Goal: Navigation & Orientation: Find specific page/section

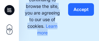
scroll to position [106, 0]
drag, startPoint x: 97, startPoint y: 38, endPoint x: 268, endPoint y: 157, distance: 208.5
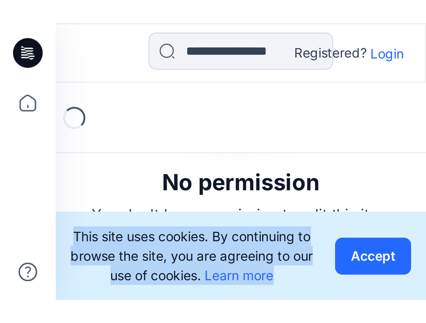
scroll to position [0, 0]
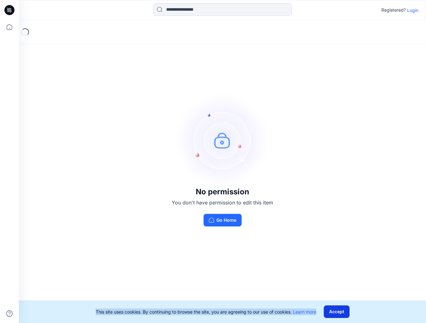
click at [103, 41] on button "Accept" at bounding box center [336, 311] width 26 height 13
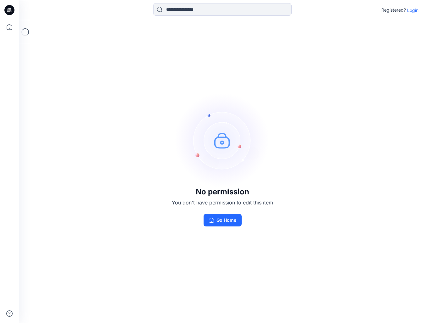
click at [103, 9] on p "Login" at bounding box center [412, 10] width 11 height 7
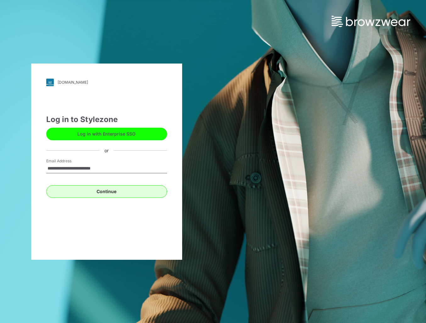
type input "**********"
click at [103, 41] on button "Continue" at bounding box center [106, 191] width 121 height 13
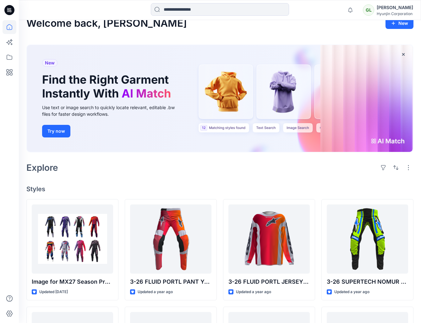
scroll to position [129, 0]
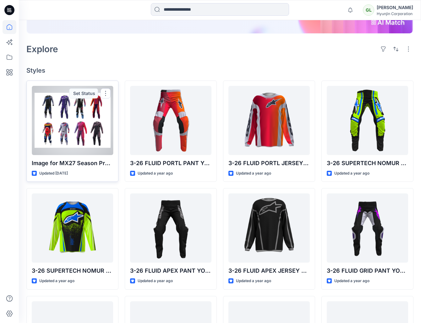
click at [86, 118] on div at bounding box center [72, 120] width 81 height 69
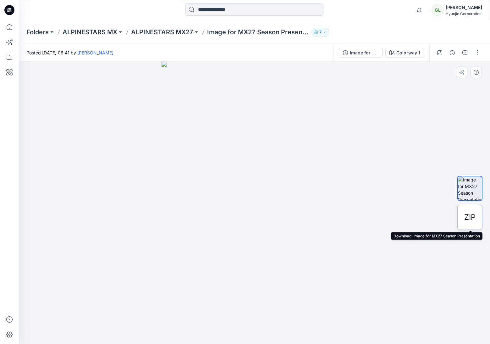
click at [421, 216] on span "ZIP" at bounding box center [469, 217] width 11 height 11
click at [421, 217] on span "ZIP" at bounding box center [469, 217] width 11 height 11
click at [421, 214] on span "ZIP" at bounding box center [469, 217] width 11 height 11
click at [421, 215] on span "ZIP" at bounding box center [469, 217] width 11 height 11
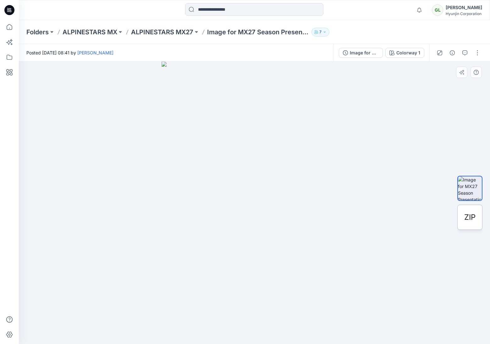
click at [421, 215] on span "ZIP" at bounding box center [469, 217] width 11 height 11
click at [421, 216] on span "ZIP" at bounding box center [469, 217] width 11 height 11
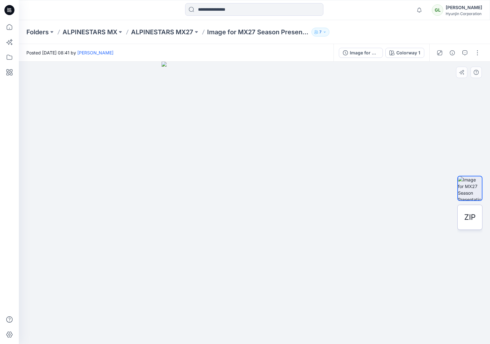
click at [421, 218] on span "ZIP" at bounding box center [469, 217] width 11 height 11
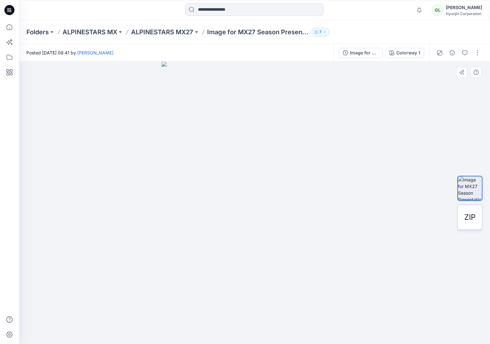
click at [421, 218] on span "ZIP" at bounding box center [469, 217] width 11 height 11
click at [421, 205] on div at bounding box center [254, 203] width 471 height 282
click at [421, 216] on div "ZIP" at bounding box center [469, 217] width 25 height 25
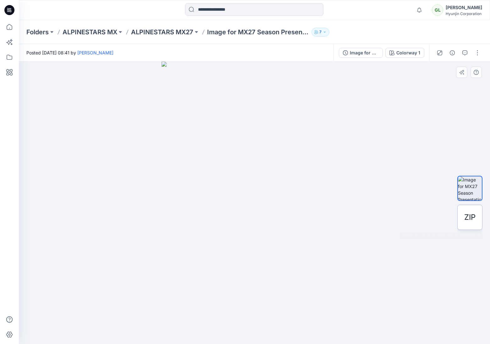
click at [421, 216] on span "ZIP" at bounding box center [469, 217] width 11 height 11
click at [421, 183] on img at bounding box center [470, 188] width 24 height 24
click at [421, 187] on img at bounding box center [470, 188] width 24 height 24
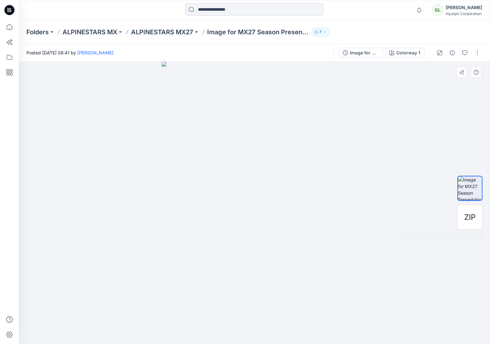
click at [421, 187] on img at bounding box center [470, 188] width 24 height 24
click at [421, 186] on img at bounding box center [470, 188] width 24 height 24
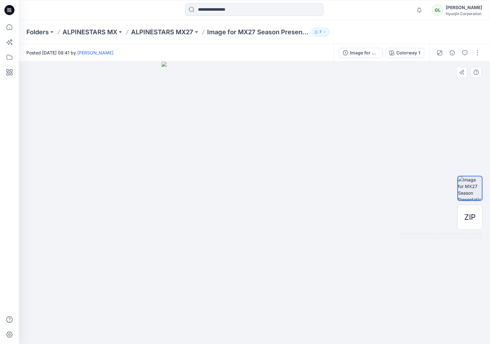
click at [421, 186] on img at bounding box center [470, 188] width 24 height 24
click at [421, 71] on button "button" at bounding box center [476, 72] width 11 height 11
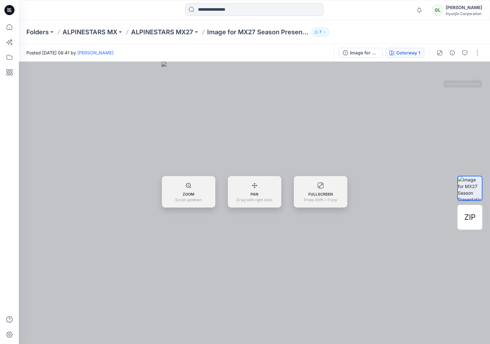
click at [403, 52] on div "Colorway 1" at bounding box center [408, 52] width 24 height 7
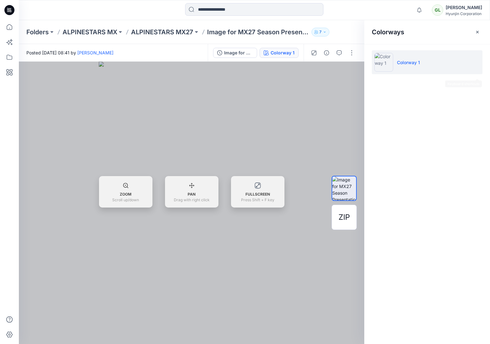
click at [411, 63] on p "Colorway 1" at bounding box center [408, 62] width 23 height 7
click at [412, 63] on p "Colorway 1" at bounding box center [408, 62] width 23 height 7
click at [420, 146] on div "Colorways Colorway 1" at bounding box center [427, 182] width 126 height 324
click at [421, 147] on div "Colorways Colorway 1" at bounding box center [427, 182] width 126 height 324
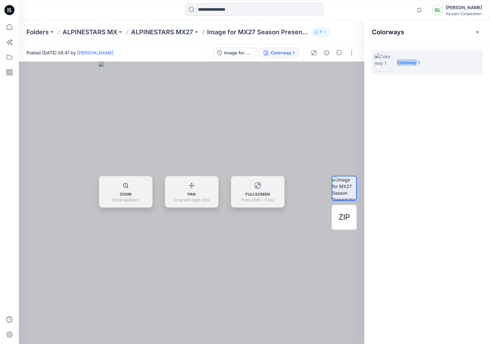
click at [421, 147] on div "Colorways Colorway 1" at bounding box center [427, 182] width 126 height 324
click at [326, 121] on div at bounding box center [192, 203] width 346 height 282
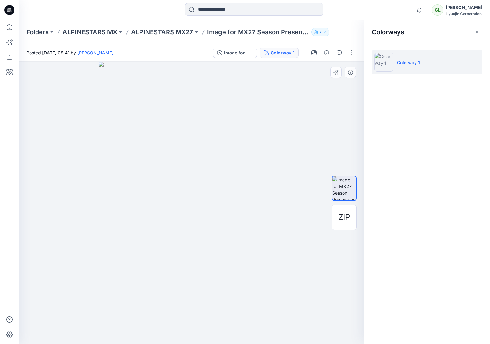
click at [411, 64] on p "Colorway 1" at bounding box center [408, 62] width 23 height 7
click at [348, 52] on button "button" at bounding box center [352, 53] width 10 height 10
click at [353, 54] on button "button" at bounding box center [352, 53] width 10 height 10
click at [351, 53] on button "button" at bounding box center [352, 53] width 10 height 10
click at [347, 236] on div "ZIP" at bounding box center [344, 202] width 25 height 157
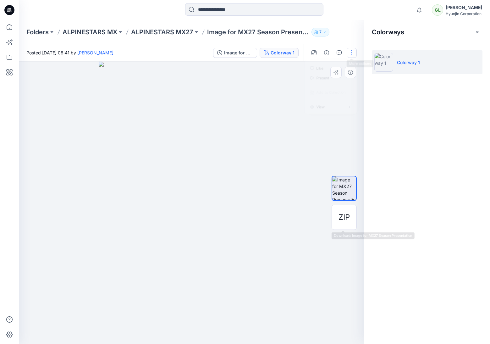
click at [347, 236] on div "ZIP" at bounding box center [344, 202] width 25 height 157
click at [344, 219] on span "ZIP" at bounding box center [344, 217] width 11 height 11
click at [337, 215] on div "ZIP" at bounding box center [344, 217] width 25 height 25
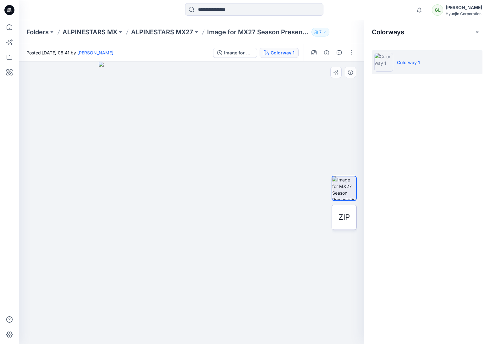
click at [346, 216] on span "ZIP" at bounding box center [344, 217] width 11 height 11
click at [345, 217] on span "ZIP" at bounding box center [344, 217] width 11 height 11
click at [380, 166] on div "Colorways Colorway 1" at bounding box center [427, 182] width 126 height 324
click at [346, 218] on span "ZIP" at bounding box center [344, 217] width 11 height 11
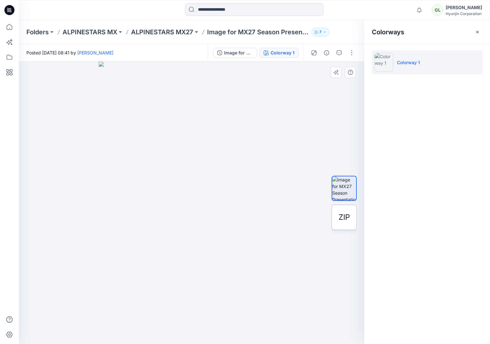
click at [346, 218] on span "ZIP" at bounding box center [344, 217] width 11 height 11
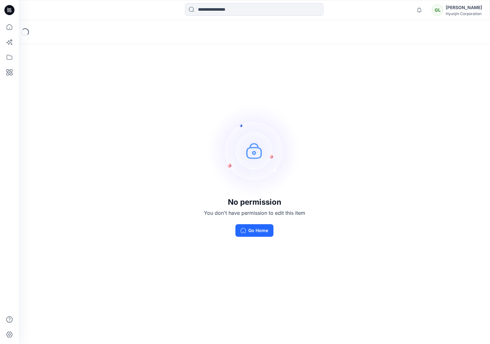
click at [459, 7] on div "[PERSON_NAME]" at bounding box center [464, 8] width 36 height 8
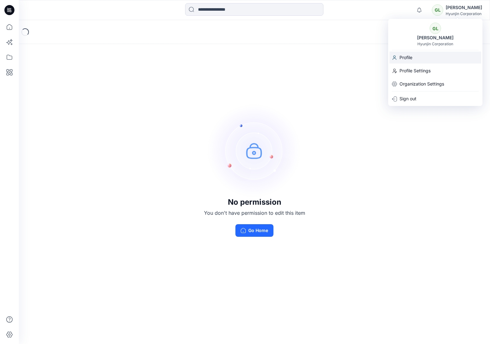
click at [405, 56] on p "Profile" at bounding box center [406, 58] width 13 height 12
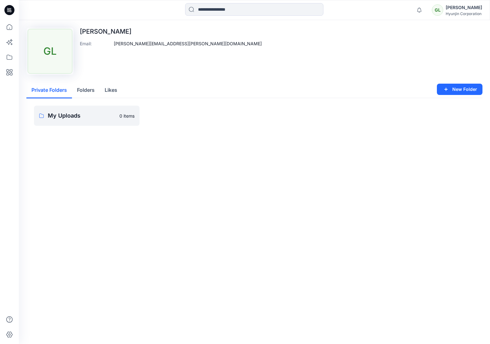
click at [455, 8] on div "[PERSON_NAME]" at bounding box center [464, 8] width 36 height 8
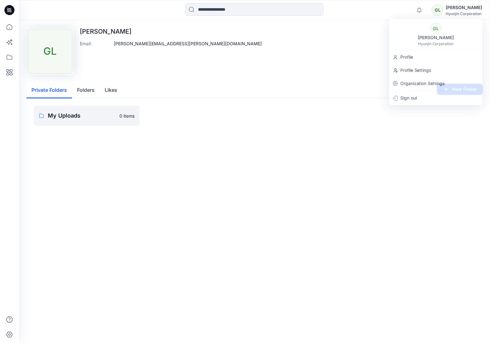
click at [334, 64] on div "Upload Image GL [PERSON_NAME] Email : [PERSON_NAME][EMAIL_ADDRESS][PERSON_NAME]…" at bounding box center [254, 51] width 456 height 47
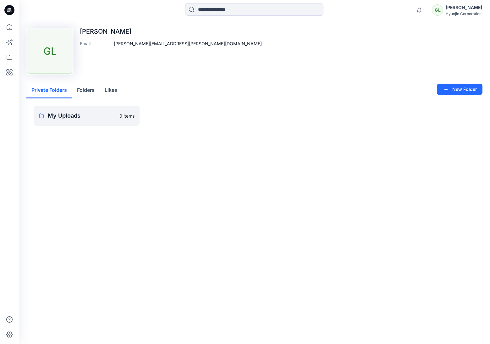
click at [220, 60] on div "Upload Image GL [PERSON_NAME] Email : [PERSON_NAME][EMAIL_ADDRESS][PERSON_NAME]…" at bounding box center [254, 51] width 456 height 47
drag, startPoint x: 144, startPoint y: 77, endPoint x: 138, endPoint y: 74, distance: 6.6
click at [143, 77] on div "Upload Image GL [PERSON_NAME] Email : [PERSON_NAME][EMAIL_ADDRESS][PERSON_NAME]…" at bounding box center [254, 85] width 471 height 131
click at [8, 27] on icon at bounding box center [10, 27] width 14 height 14
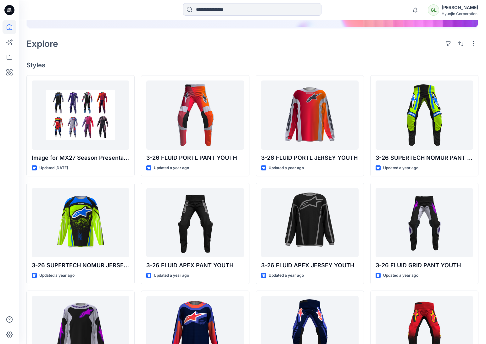
scroll to position [129, 0]
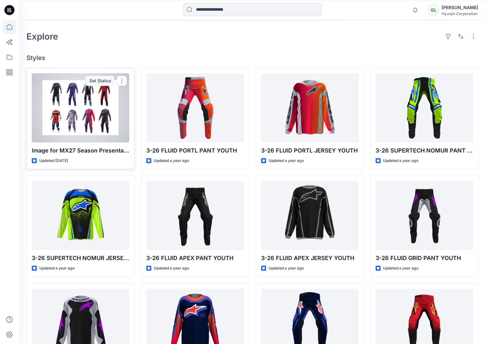
click at [87, 111] on div at bounding box center [80, 107] width 97 height 69
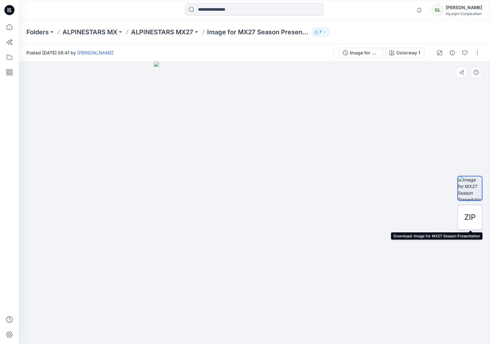
click at [466, 219] on span "ZIP" at bounding box center [469, 217] width 11 height 11
click at [197, 32] on button at bounding box center [196, 32] width 6 height 9
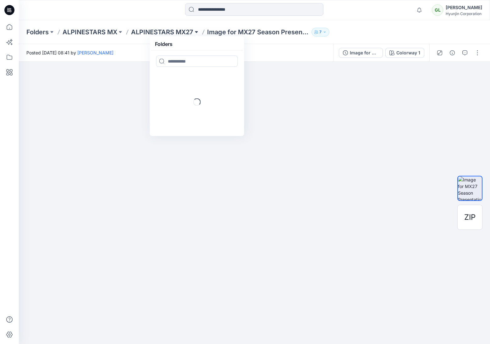
click at [197, 32] on button at bounding box center [196, 32] width 6 height 9
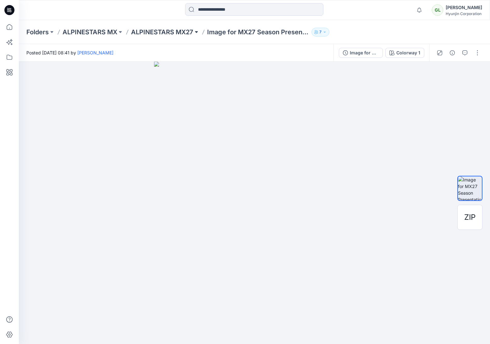
click at [197, 32] on button at bounding box center [196, 32] width 6 height 9
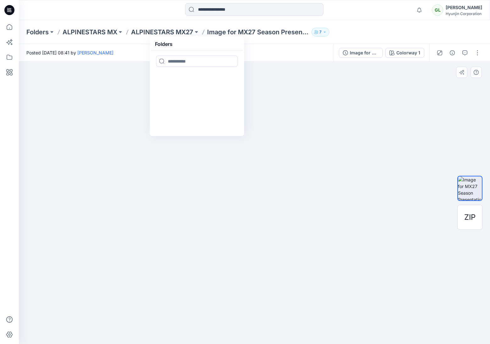
click at [418, 136] on div at bounding box center [254, 203] width 471 height 282
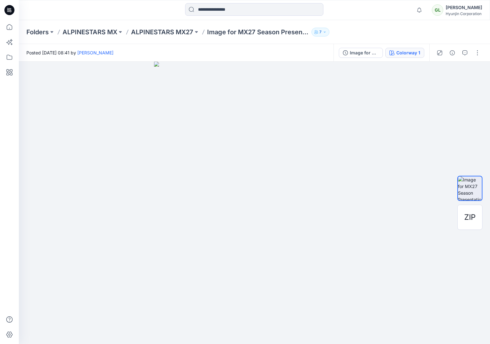
click at [406, 53] on div "Colorway 1" at bounding box center [408, 52] width 24 height 7
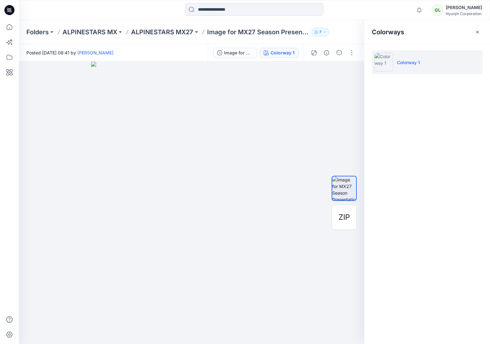
click at [443, 159] on div "Colorways Colorway 1" at bounding box center [427, 182] width 126 height 324
click at [110, 137] on img at bounding box center [191, 203] width 201 height 282
click at [210, 156] on img at bounding box center [191, 203] width 201 height 282
click at [11, 334] on div at bounding box center [10, 182] width 14 height 324
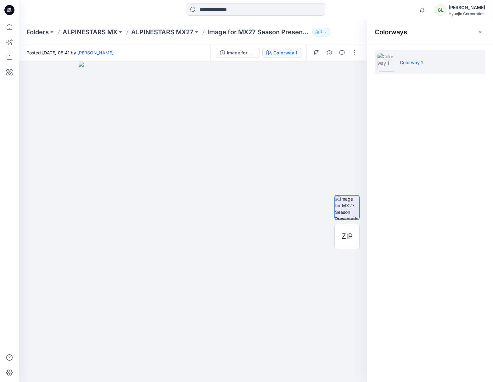
click at [289, 31] on p "Image for MX27 Season Presentation" at bounding box center [258, 32] width 102 height 9
click at [289, 32] on p "Image for MX27 Season Presentation" at bounding box center [258, 32] width 102 height 9
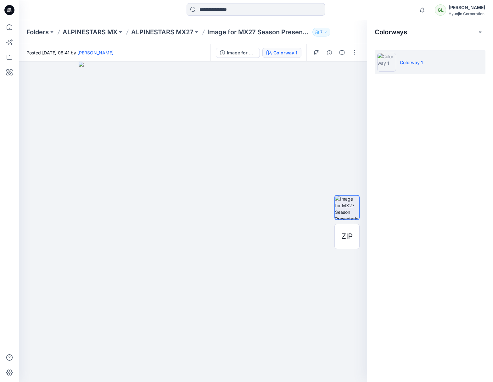
click at [289, 32] on p "Image for MX27 Season Presentation" at bounding box center [258, 32] width 102 height 9
click at [392, 136] on div "Colorways Colorway 1" at bounding box center [430, 201] width 126 height 362
click at [247, 30] on p "Image for MX27 Season Presentation" at bounding box center [258, 32] width 102 height 9
click at [354, 108] on div at bounding box center [193, 222] width 348 height 320
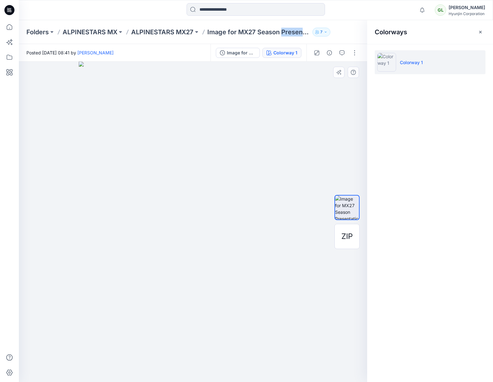
click at [354, 108] on div at bounding box center [193, 222] width 348 height 320
click at [410, 63] on p "Colorway 1" at bounding box center [411, 62] width 23 height 7
click at [409, 62] on p "Colorway 1" at bounding box center [411, 62] width 23 height 7
click at [409, 63] on p "Colorway 1" at bounding box center [411, 62] width 23 height 7
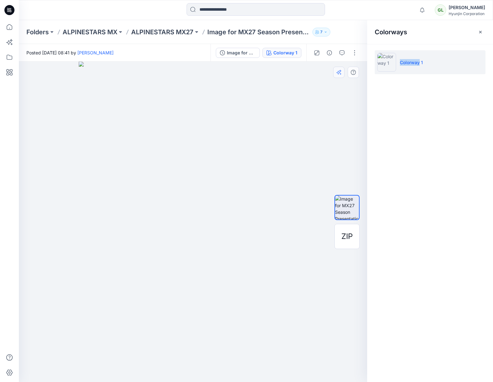
click at [338, 73] on icon "button" at bounding box center [338, 73] width 4 height 4
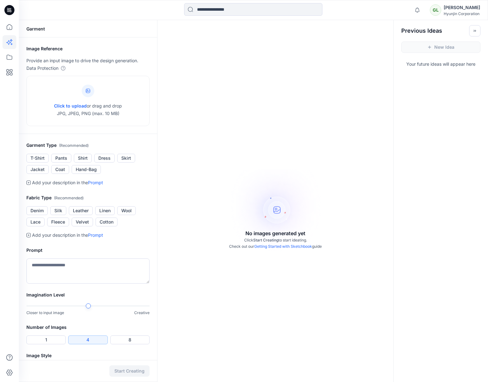
click at [339, 74] on div "No images generated yet Click Start Creating to start ideating. Check out our G…" at bounding box center [276, 211] width 236 height 382
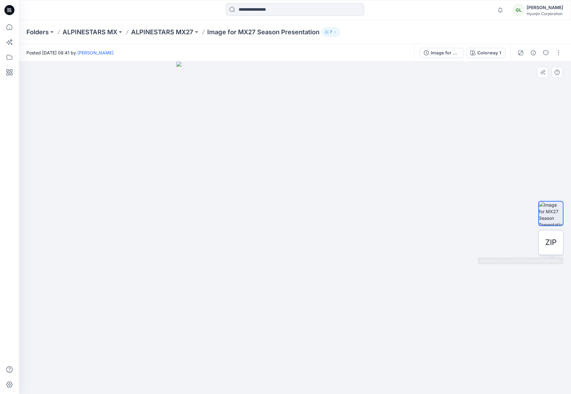
click at [490, 240] on span "ZIP" at bounding box center [550, 242] width 11 height 11
click at [490, 241] on span "ZIP" at bounding box center [550, 242] width 11 height 11
click at [490, 52] on button "button" at bounding box center [558, 53] width 10 height 10
click at [490, 117] on icon "button" at bounding box center [554, 116] width 5 height 5
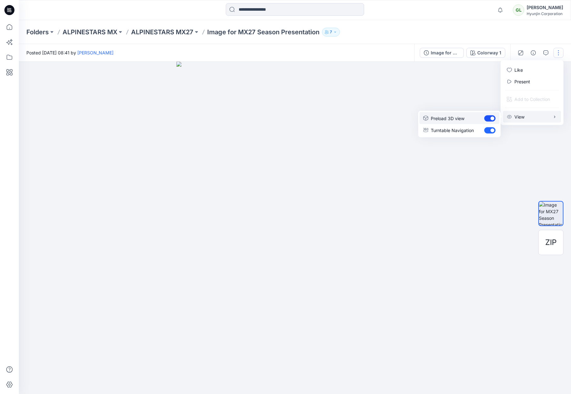
click at [490, 118] on span "button" at bounding box center [492, 119] width 4 height 4
click at [490, 242] on span "ZIP" at bounding box center [550, 242] width 11 height 11
click at [490, 241] on span "ZIP" at bounding box center [550, 242] width 11 height 11
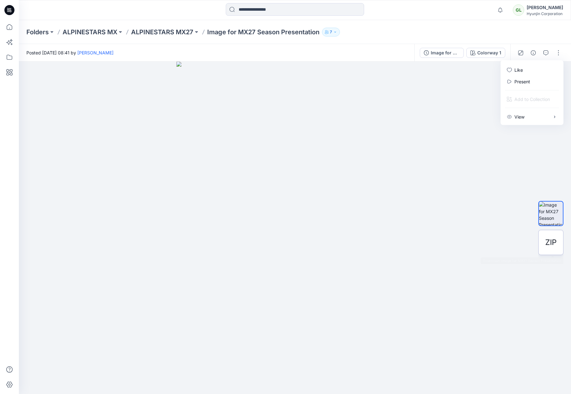
click at [490, 241] on span "ZIP" at bounding box center [550, 242] width 11 height 11
click at [487, 117] on div at bounding box center [295, 228] width 552 height 332
click at [490, 70] on icon "button" at bounding box center [542, 72] width 5 height 5
click at [490, 52] on button "button" at bounding box center [558, 53] width 10 height 10
click at [490, 51] on button "button" at bounding box center [558, 53] width 10 height 10
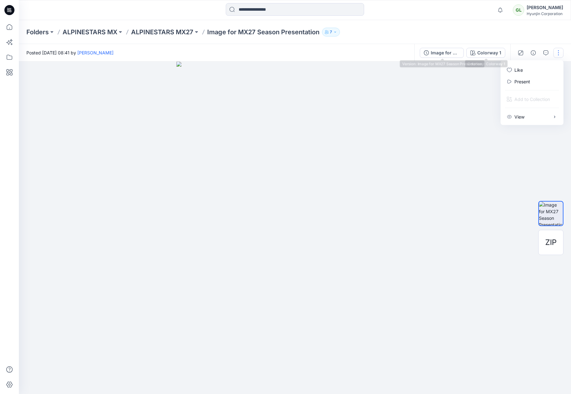
click at [490, 53] on button "button" at bounding box center [558, 53] width 10 height 10
click at [490, 116] on p "View" at bounding box center [519, 116] width 10 height 7
click at [490, 116] on icon "button" at bounding box center [554, 116] width 1 height 2
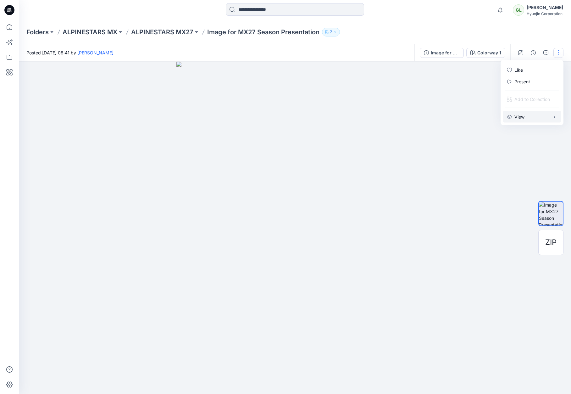
click at [490, 117] on icon "button" at bounding box center [554, 116] width 5 height 5
click at [490, 116] on p "View" at bounding box center [519, 116] width 10 height 7
click at [490, 212] on img at bounding box center [551, 214] width 24 height 24
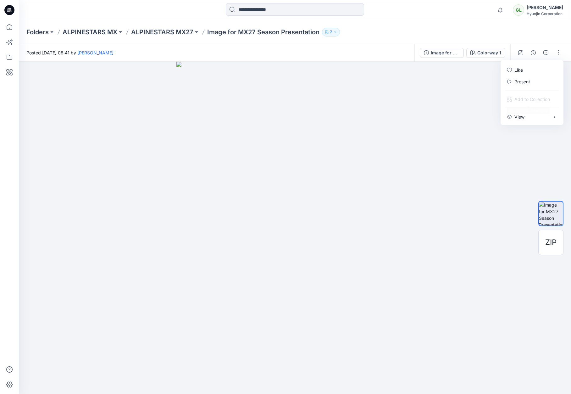
click at [490, 214] on img at bounding box center [551, 214] width 24 height 24
click at [490, 71] on icon "button" at bounding box center [557, 72] width 5 height 5
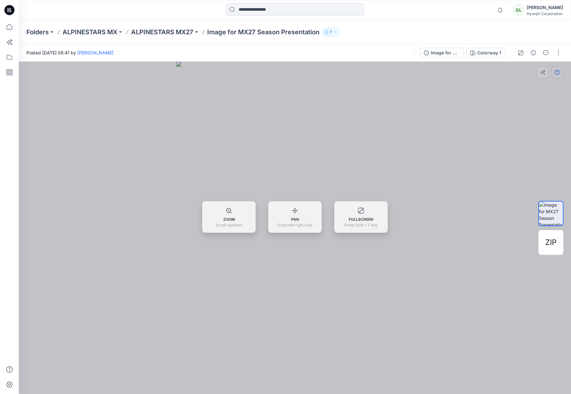
click at [490, 71] on div at bounding box center [295, 228] width 552 height 332
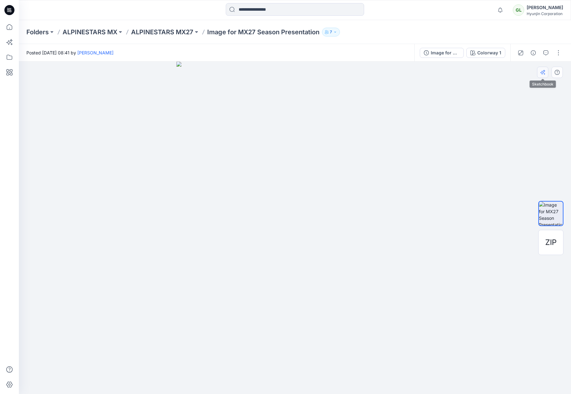
click at [490, 72] on icon "button" at bounding box center [542, 73] width 4 height 4
click at [490, 52] on button "button" at bounding box center [558, 53] width 10 height 10
click at [490, 116] on icon "button" at bounding box center [554, 116] width 5 height 5
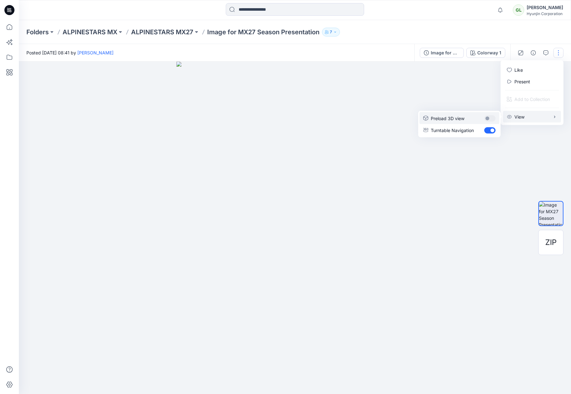
click at [489, 118] on span "button" at bounding box center [487, 119] width 4 height 4
click at [490, 241] on span "ZIP" at bounding box center [550, 242] width 11 height 11
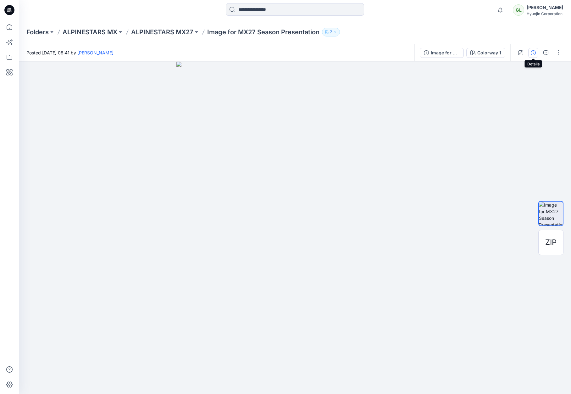
click at [490, 53] on icon "button" at bounding box center [533, 52] width 5 height 5
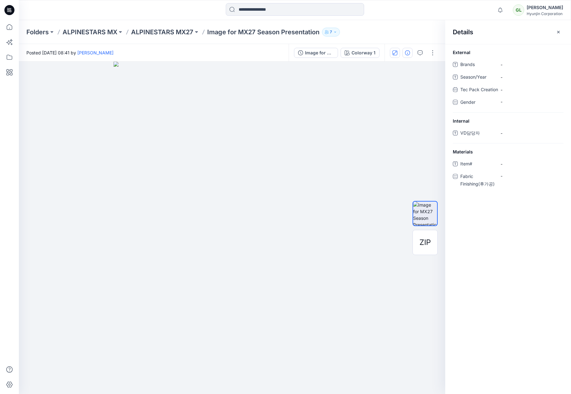
click at [394, 52] on icon "button" at bounding box center [394, 52] width 5 height 5
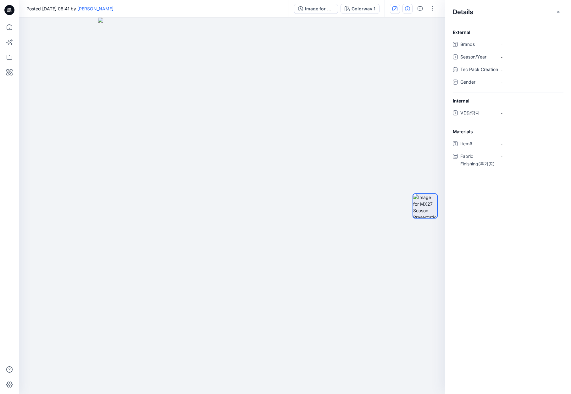
click at [393, 9] on icon "button" at bounding box center [394, 8] width 5 height 5
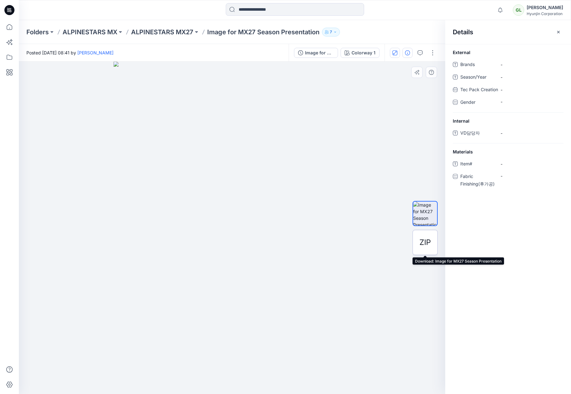
click at [425, 241] on span "ZIP" at bounding box center [424, 242] width 11 height 11
click at [425, 242] on span "ZIP" at bounding box center [424, 242] width 11 height 11
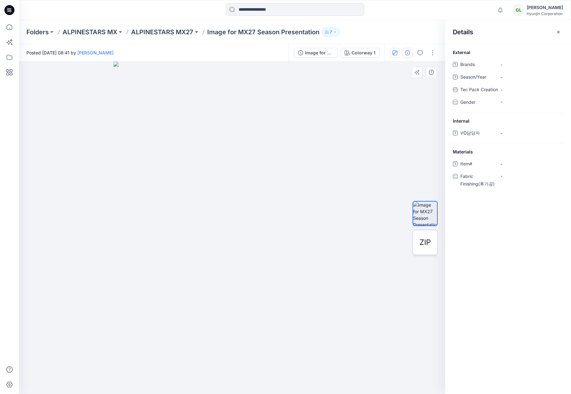
click at [425, 242] on span "ZIP" at bounding box center [424, 242] width 11 height 11
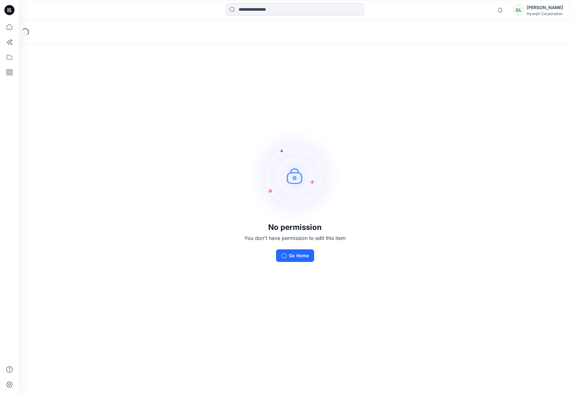
click at [541, 12] on div "Hyunjin Corporation" at bounding box center [545, 13] width 36 height 5
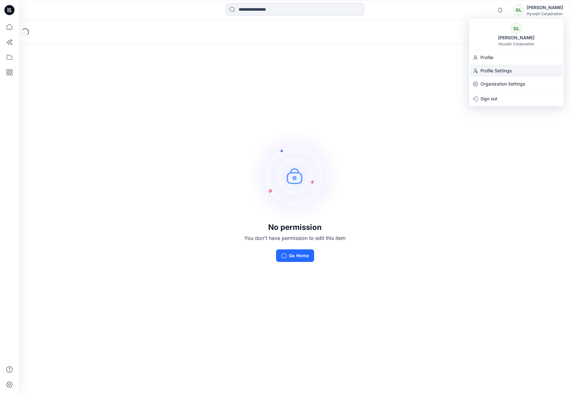
click at [488, 71] on p "Profile Settings" at bounding box center [495, 71] width 31 height 12
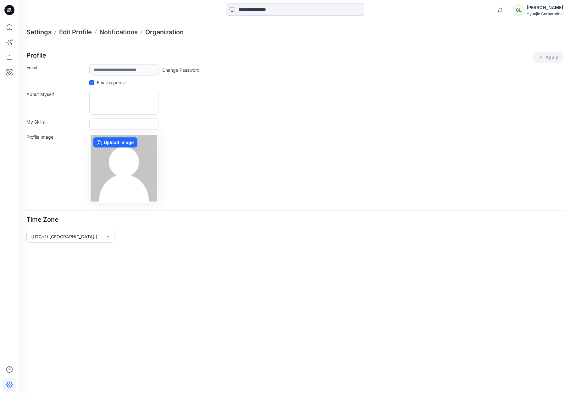
click at [538, 12] on div "Hyunjin Corporation" at bounding box center [545, 13] width 36 height 5
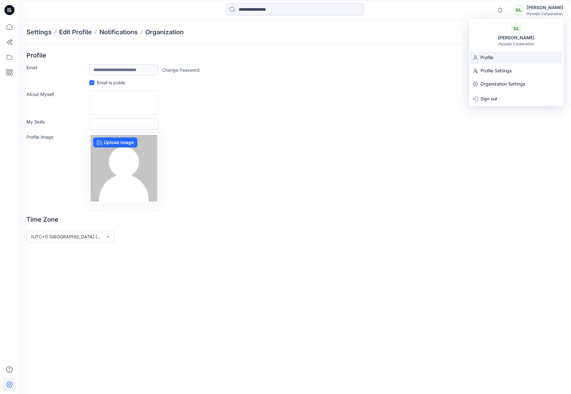
click at [485, 56] on p "Profile" at bounding box center [486, 58] width 13 height 12
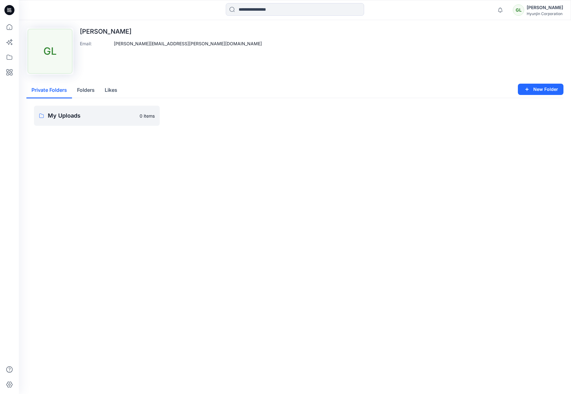
click at [87, 88] on button "Folders" at bounding box center [86, 90] width 28 height 16
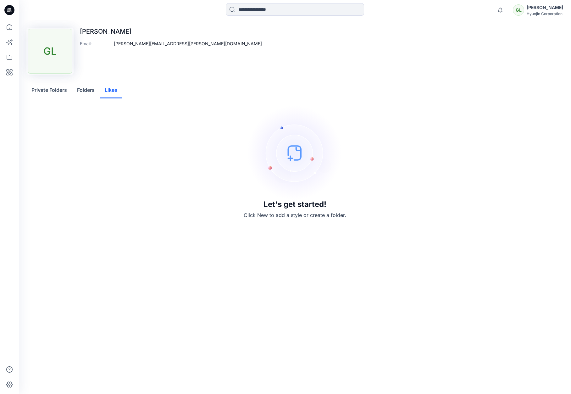
click at [115, 89] on button "Likes" at bounding box center [111, 90] width 23 height 16
click at [86, 90] on button "Folders" at bounding box center [86, 90] width 28 height 16
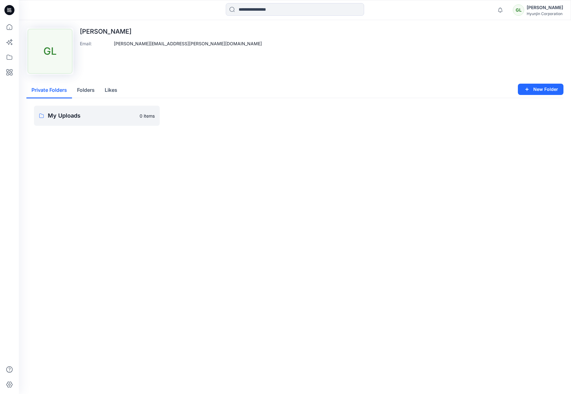
click at [58, 89] on button "Private Folders" at bounding box center [49, 90] width 46 height 16
click at [10, 27] on icon at bounding box center [10, 27] width 14 height 14
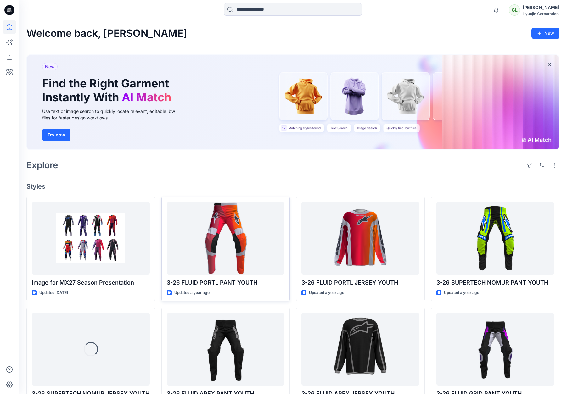
scroll to position [116, 0]
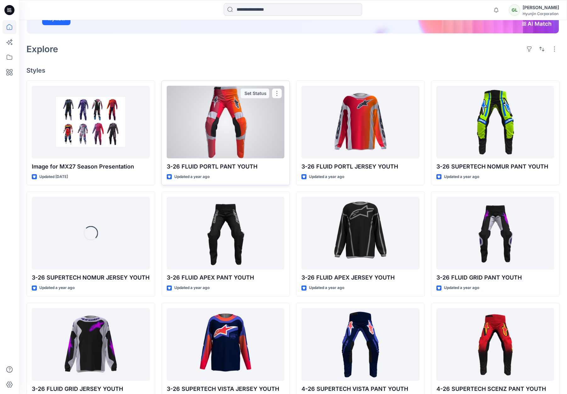
click at [228, 117] on div at bounding box center [226, 122] width 118 height 73
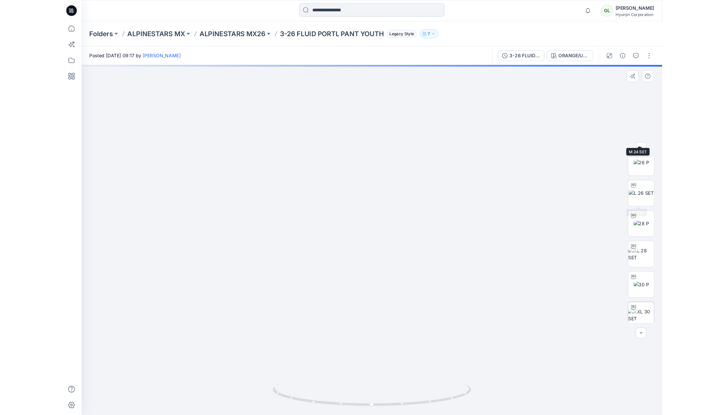
scroll to position [186, 0]
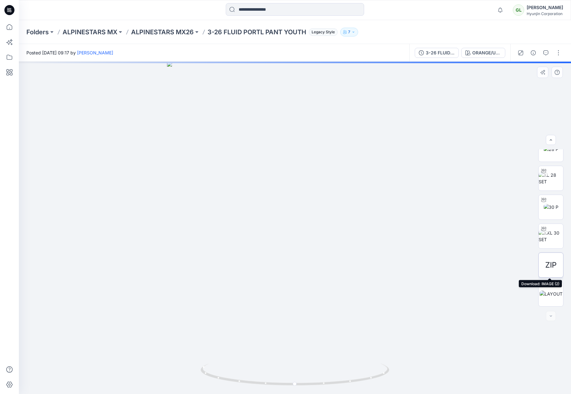
click at [550, 263] on span "ZIP" at bounding box center [550, 264] width 11 height 11
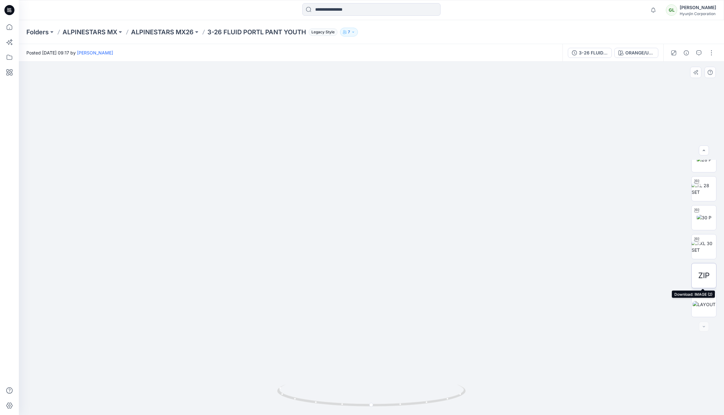
click at [571, 275] on span "ZIP" at bounding box center [704, 275] width 11 height 11
click at [571, 274] on span "ZIP" at bounding box center [704, 275] width 11 height 11
click at [571, 326] on div at bounding box center [704, 326] width 10 height 10
click at [571, 302] on img at bounding box center [704, 304] width 23 height 7
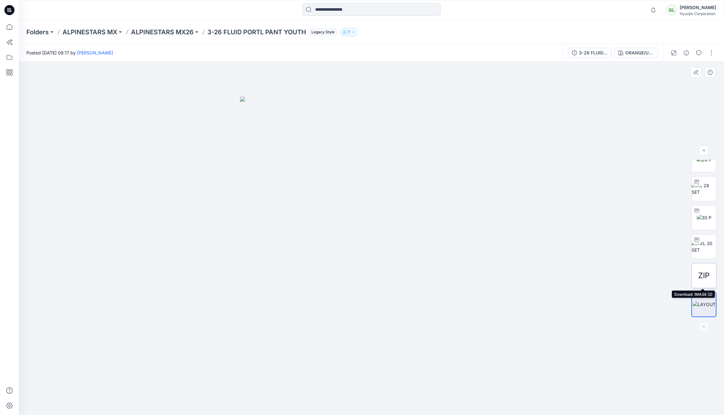
drag, startPoint x: 703, startPoint y: 274, endPoint x: 704, endPoint y: 266, distance: 8.6
click at [571, 274] on span "ZIP" at bounding box center [704, 275] width 11 height 11
click at [571, 253] on img at bounding box center [704, 246] width 25 height 13
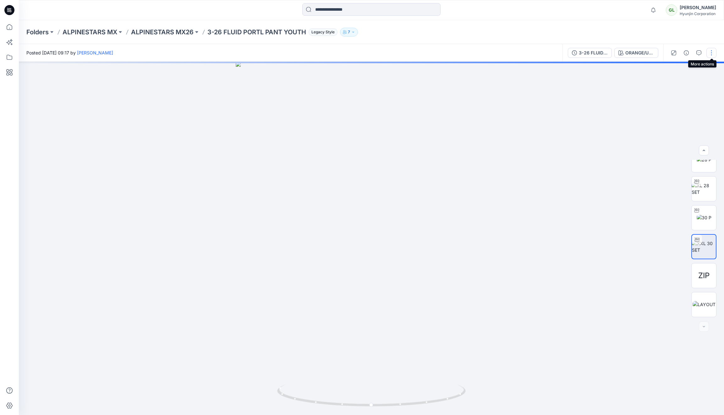
click at [571, 53] on button "button" at bounding box center [712, 53] width 10 height 10
click at [571, 140] on div at bounding box center [371, 238] width 705 height 353
click at [571, 272] on span "ZIP" at bounding box center [704, 275] width 11 height 11
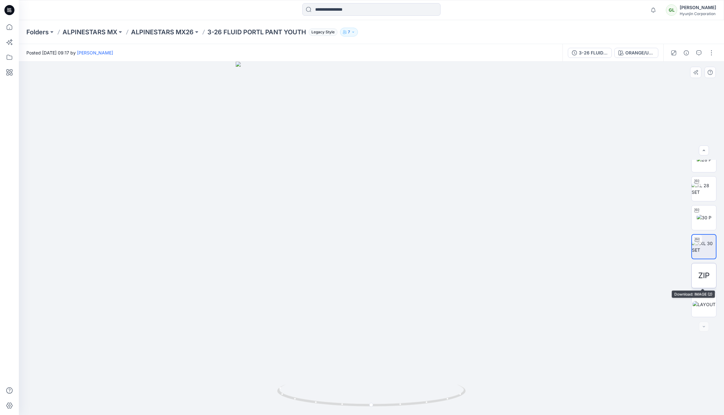
click at [571, 274] on span "ZIP" at bounding box center [704, 275] width 11 height 11
click at [571, 273] on span "ZIP" at bounding box center [704, 275] width 11 height 11
click at [571, 53] on button "button" at bounding box center [712, 53] width 10 height 10
drag, startPoint x: 694, startPoint y: 274, endPoint x: 701, endPoint y: 274, distance: 6.9
click at [571, 274] on div "ZIP" at bounding box center [704, 275] width 25 height 25
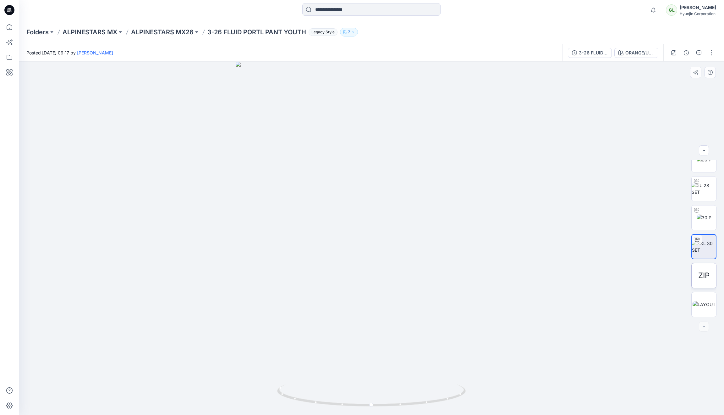
click at [571, 278] on span "ZIP" at bounding box center [704, 275] width 11 height 11
click at [571, 277] on span "ZIP" at bounding box center [704, 275] width 11 height 11
click at [571, 270] on span "ZIP" at bounding box center [704, 275] width 11 height 11
click at [571, 264] on div "ZIP" at bounding box center [704, 275] width 25 height 25
click at [571, 274] on div "ZIP" at bounding box center [704, 275] width 25 height 25
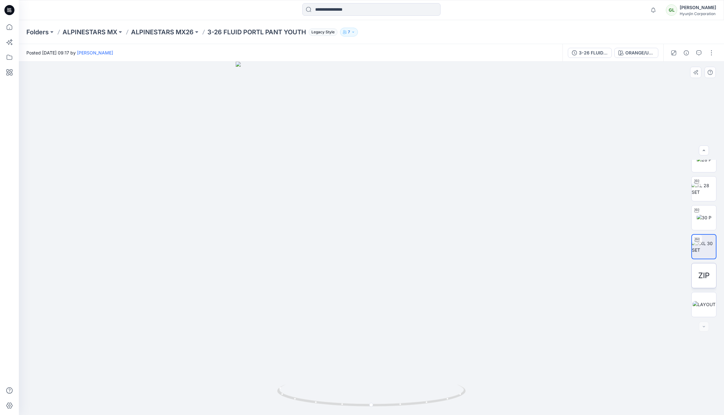
click at [571, 273] on div "ZIP" at bounding box center [704, 275] width 25 height 25
click at [571, 273] on span "ZIP" at bounding box center [704, 275] width 11 height 11
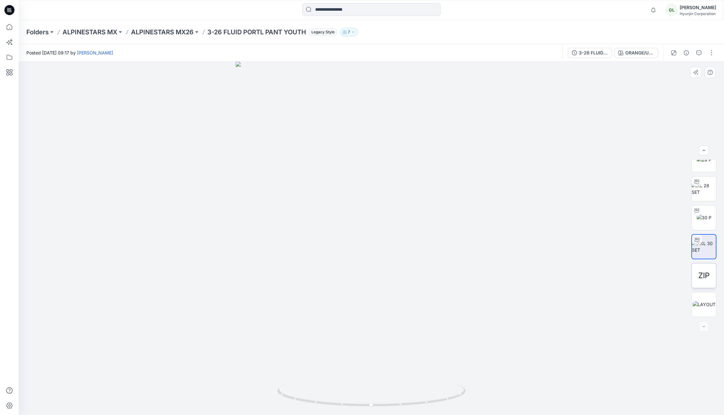
click at [571, 272] on span "ZIP" at bounding box center [704, 275] width 11 height 11
click at [11, 27] on icon at bounding box center [10, 27] width 14 height 14
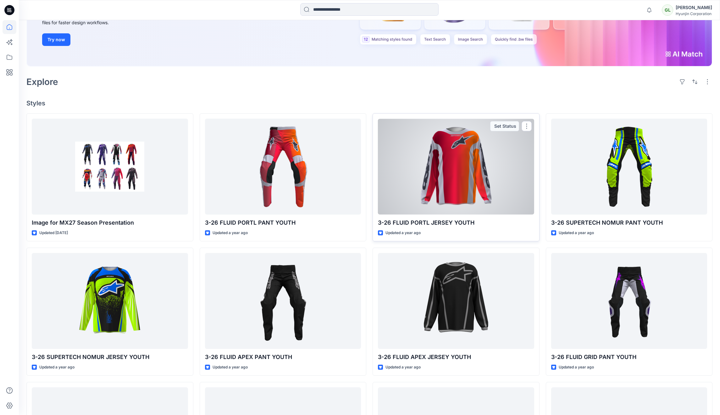
scroll to position [154, 0]
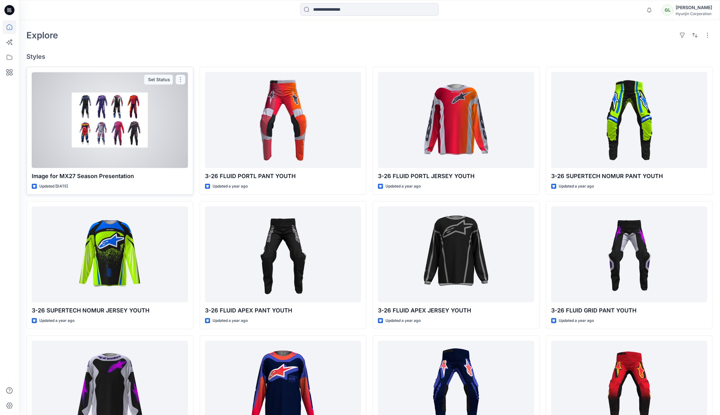
click at [180, 78] on button "button" at bounding box center [180, 80] width 10 height 10
click at [176, 128] on div at bounding box center [110, 120] width 156 height 96
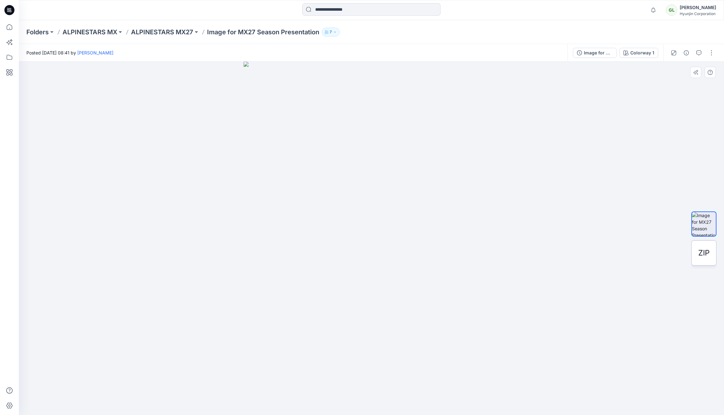
click at [571, 255] on span "ZIP" at bounding box center [704, 252] width 11 height 11
click at [571, 246] on div "ZIP" at bounding box center [704, 252] width 25 height 25
click at [571, 256] on span "ZIP" at bounding box center [704, 252] width 11 height 11
click at [571, 252] on span "ZIP" at bounding box center [704, 252] width 11 height 11
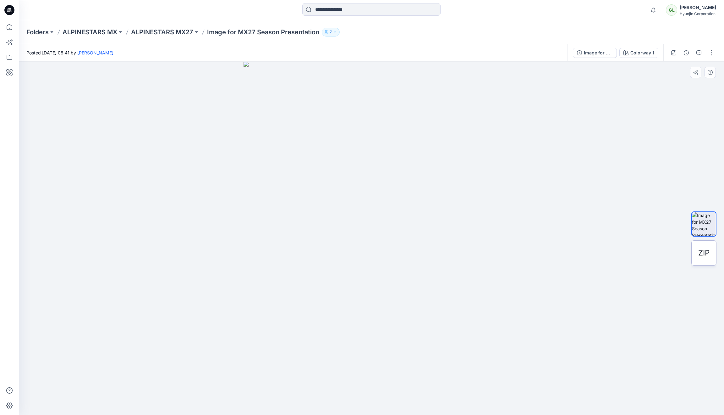
click at [571, 252] on span "ZIP" at bounding box center [704, 252] width 11 height 11
click at [571, 249] on span "ZIP" at bounding box center [704, 252] width 11 height 11
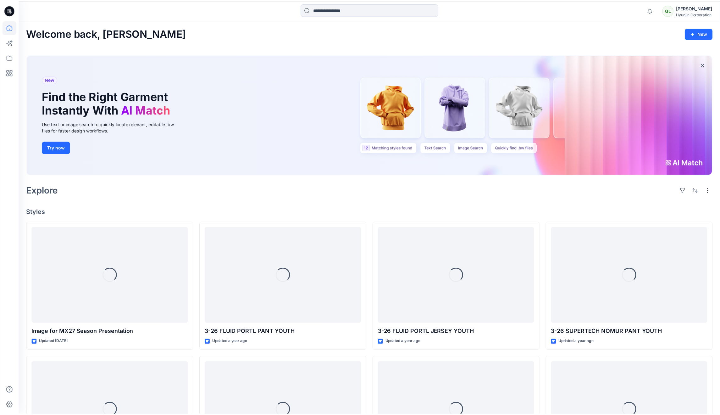
scroll to position [154, 0]
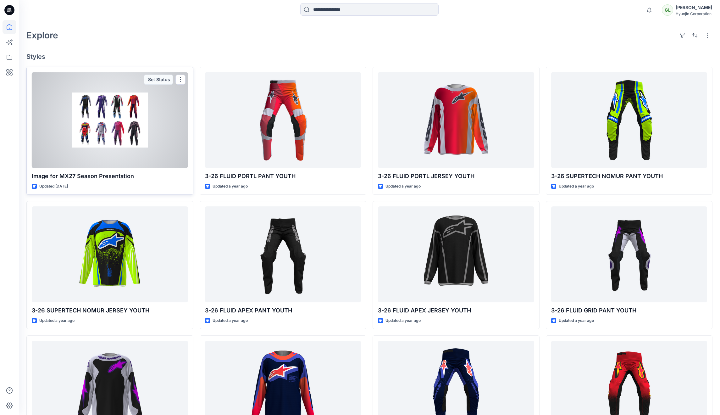
click at [158, 78] on div "Set Status" at bounding box center [158, 80] width 29 height 10
click at [158, 77] on div "Set Status" at bounding box center [158, 80] width 29 height 10
click at [158, 79] on div "Set Status" at bounding box center [158, 80] width 29 height 10
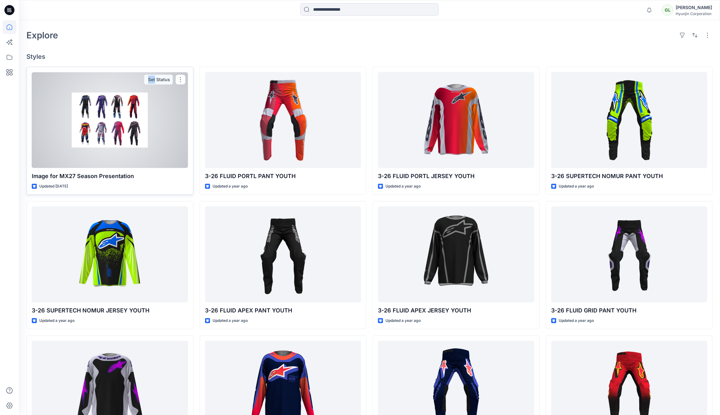
click at [158, 79] on div "Set Status" at bounding box center [158, 80] width 29 height 10
click at [157, 79] on div "Set Status" at bounding box center [158, 80] width 29 height 10
click at [103, 111] on div at bounding box center [110, 120] width 156 height 96
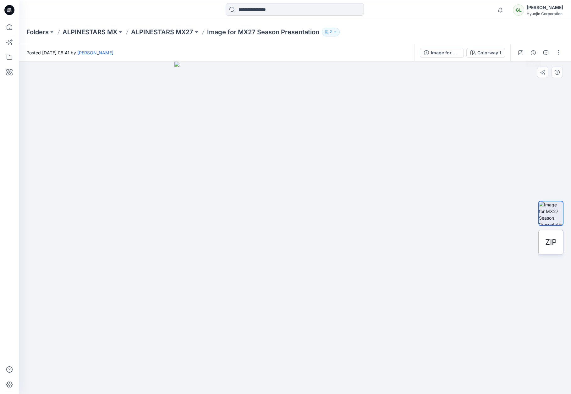
click at [551, 239] on span "ZIP" at bounding box center [550, 242] width 11 height 11
click at [548, 219] on img at bounding box center [551, 214] width 24 height 24
click at [544, 218] on img at bounding box center [551, 214] width 24 height 24
click at [549, 210] on img at bounding box center [551, 214] width 24 height 24
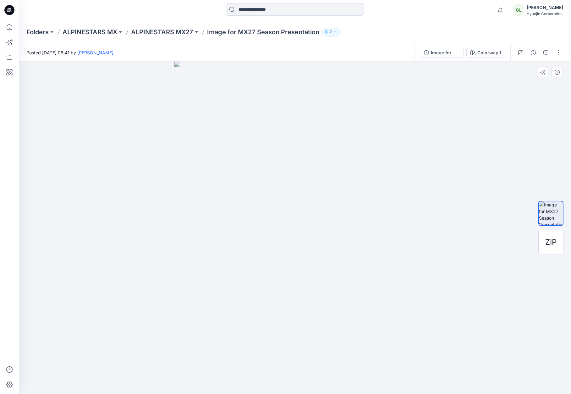
click at [549, 210] on img at bounding box center [551, 214] width 24 height 24
